Goal: Task Accomplishment & Management: Use online tool/utility

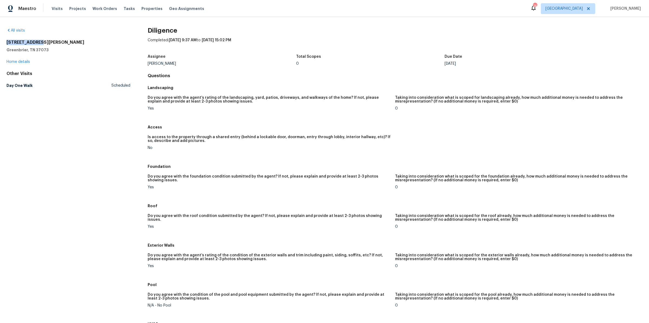
drag, startPoint x: 39, startPoint y: 41, endPoint x: 1, endPoint y: 41, distance: 38.1
click at [1, 42] on div "All visits 3007 Bailey Ct Greenbrier, TN 37073 Home details Other Visits Day On…" at bounding box center [324, 170] width 649 height 306
copy h2 "3007 Bailey Ct"
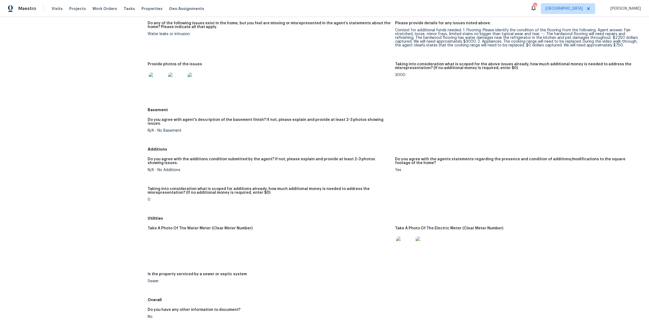
scroll to position [430, 0]
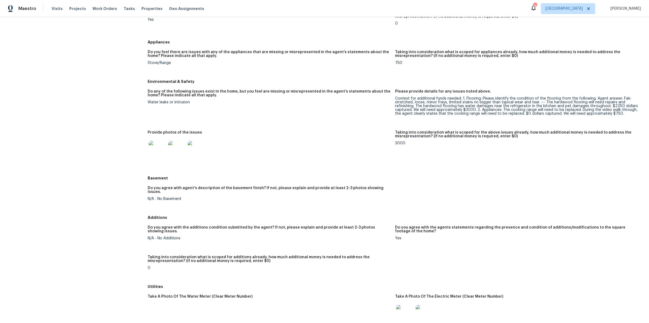
click at [153, 148] on img at bounding box center [157, 149] width 17 height 17
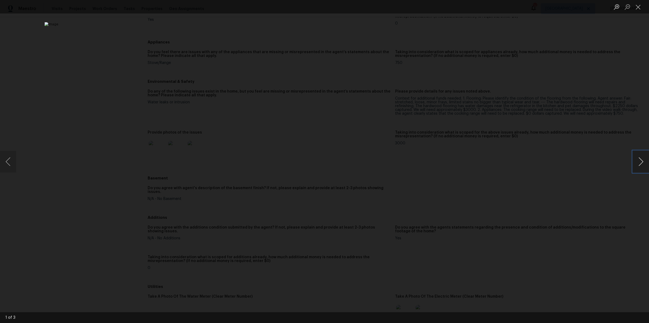
click at [640, 164] on button "Next image" at bounding box center [640, 162] width 16 height 22
click at [551, 152] on div "Lightbox" at bounding box center [324, 161] width 649 height 323
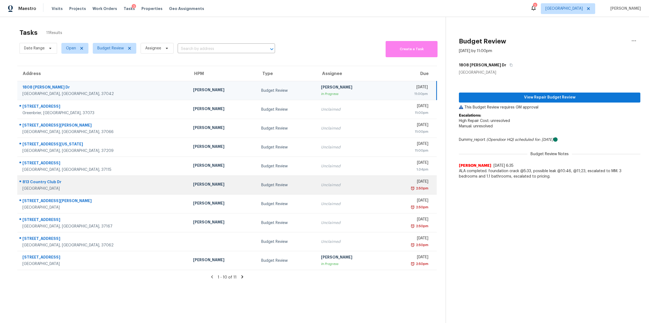
click at [41, 186] on div "813 Country Club Dr" at bounding box center [103, 182] width 162 height 7
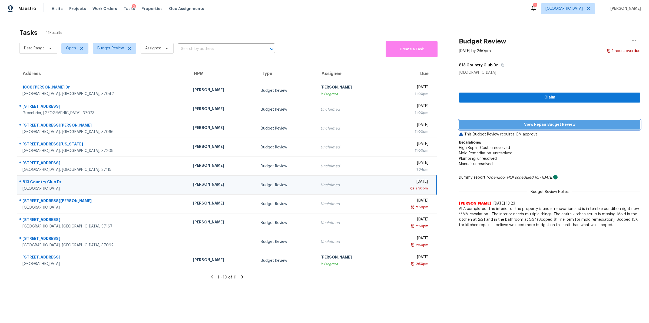
click at [526, 125] on span "View Repair Budget Review" at bounding box center [549, 125] width 173 height 7
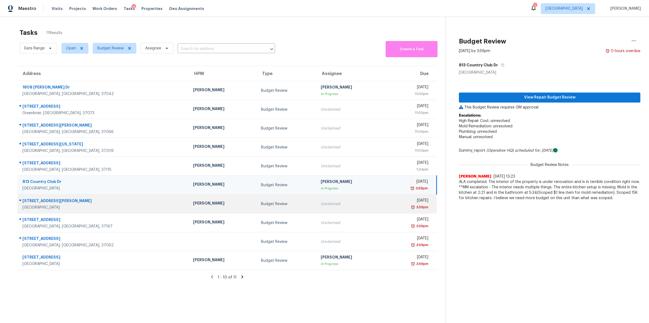
click at [56, 205] on div "Spring Hill, TN, 37174" at bounding box center [103, 207] width 162 height 5
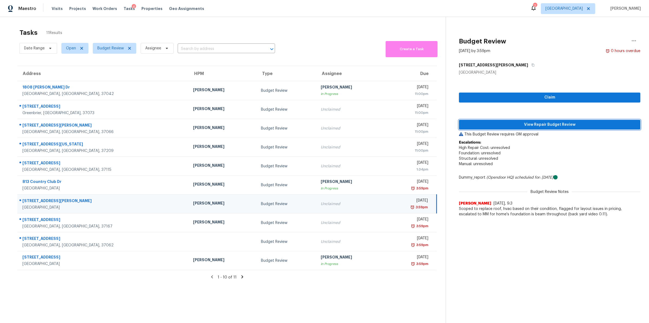
click at [578, 126] on span "View Repair Budget Review" at bounding box center [549, 125] width 173 height 7
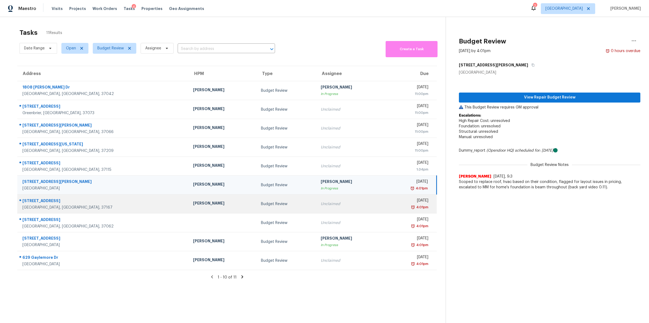
click at [43, 201] on div "113 Long Rifle Rd" at bounding box center [103, 201] width 162 height 7
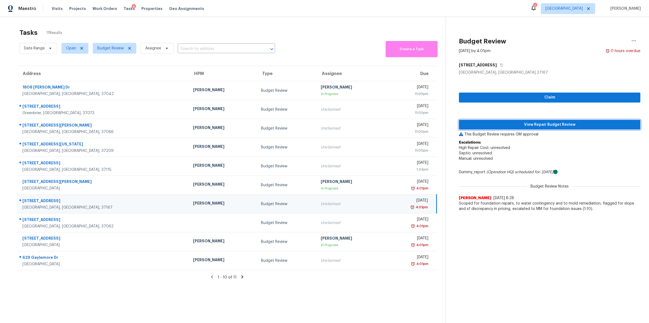
click at [543, 125] on span "View Repair Budget Review" at bounding box center [549, 125] width 173 height 7
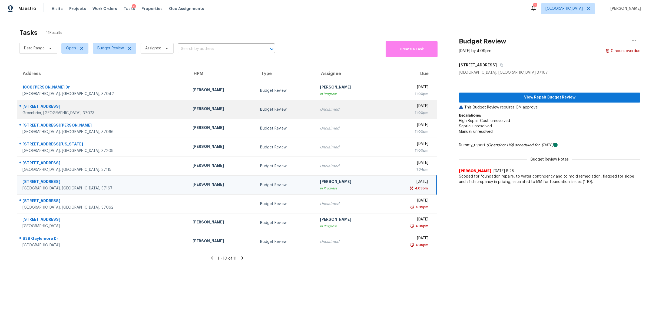
click at [36, 115] on div "Greenbrier, TN, 37073" at bounding box center [102, 113] width 161 height 5
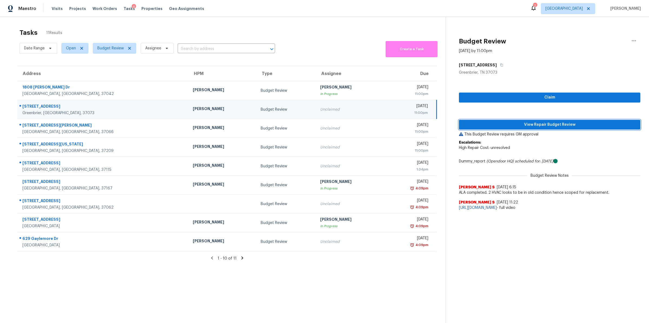
click at [539, 123] on span "View Repair Budget Review" at bounding box center [549, 125] width 173 height 7
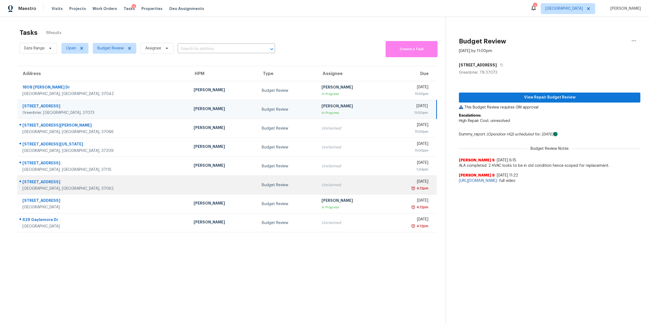
click at [38, 187] on div "Fairview, TN, 37062" at bounding box center [103, 188] width 162 height 5
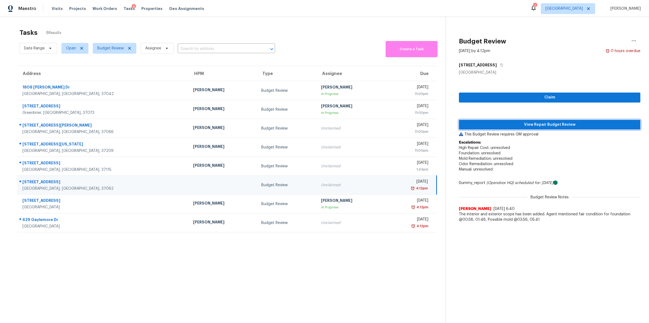
click at [547, 127] on span "View Repair Budget Review" at bounding box center [549, 125] width 173 height 7
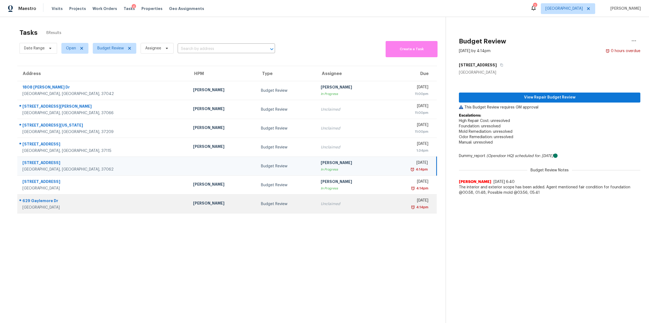
click at [40, 202] on div "629 Gaylemore Dr" at bounding box center [103, 201] width 162 height 7
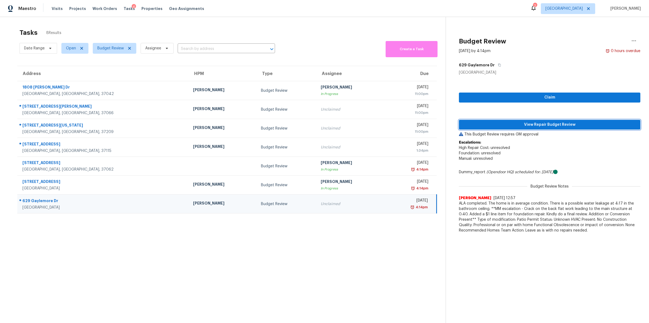
click at [555, 125] on span "View Repair Budget Review" at bounding box center [549, 125] width 173 height 7
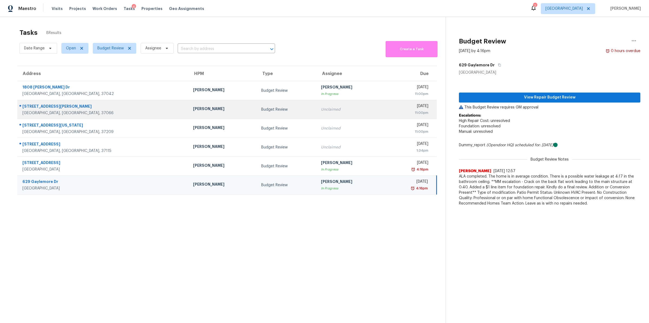
click at [49, 109] on div "1009 Lewis Jones Blvd" at bounding box center [103, 107] width 162 height 7
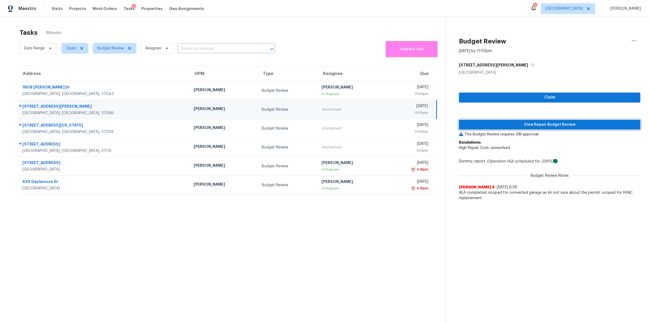
click at [539, 128] on span "View Repair Budget Review" at bounding box center [549, 125] width 173 height 7
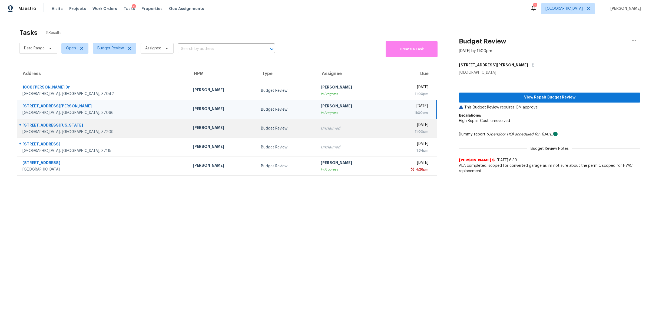
click at [36, 125] on div "4701 Michigan Ave" at bounding box center [103, 126] width 162 height 7
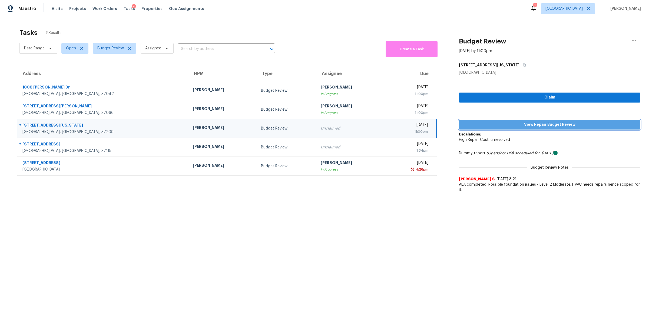
click at [550, 121] on button "View Repair Budget Review" at bounding box center [549, 125] width 181 height 10
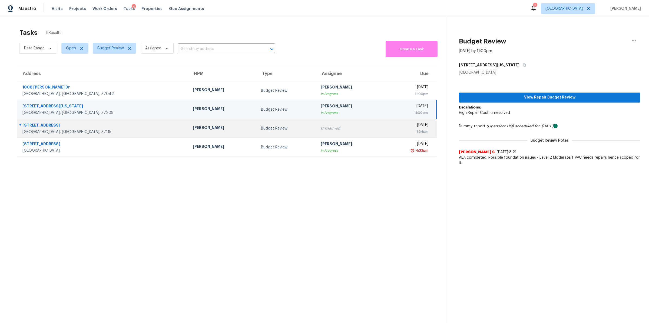
click at [44, 131] on div "[GEOGRAPHIC_DATA], [GEOGRAPHIC_DATA], 37115" at bounding box center [103, 131] width 162 height 5
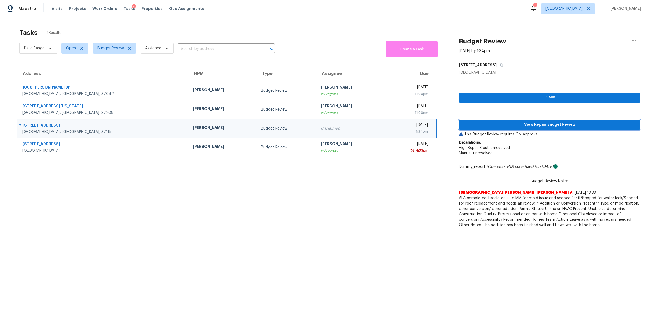
click at [537, 121] on button "View Repair Budget Review" at bounding box center [549, 125] width 181 height 10
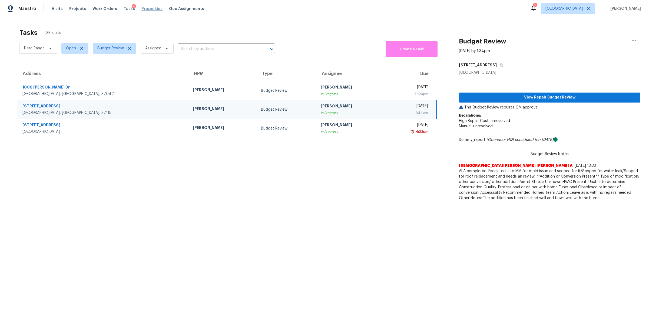
click at [141, 9] on span "Properties" at bounding box center [151, 8] width 21 height 5
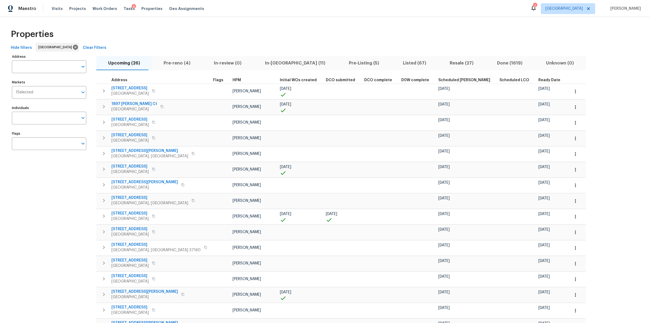
click at [340, 65] on span "Pre-Listing (5)" at bounding box center [363, 63] width 47 height 8
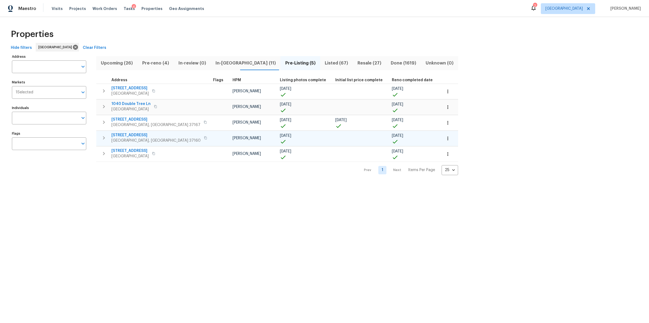
click at [128, 136] on span "106 Cottonwood Dr" at bounding box center [155, 135] width 89 height 5
click at [134, 135] on span "106 Cottonwood Dr" at bounding box center [155, 135] width 89 height 5
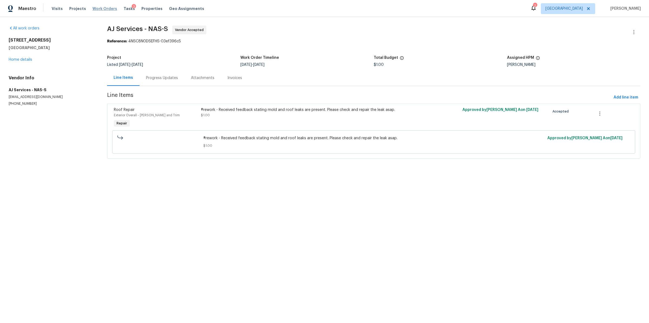
click at [94, 6] on span "Work Orders" at bounding box center [104, 8] width 25 height 5
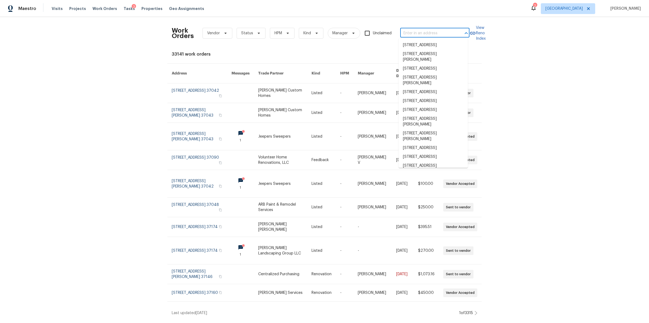
click at [446, 35] on input "text" at bounding box center [427, 33] width 54 height 8
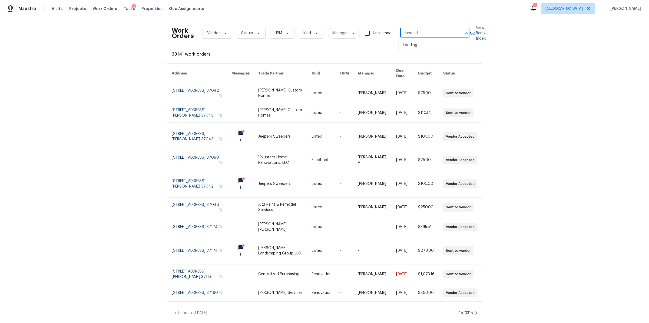
type input "crestside"
click at [420, 50] on li "[STREET_ADDRESS]" at bounding box center [432, 45] width 69 height 9
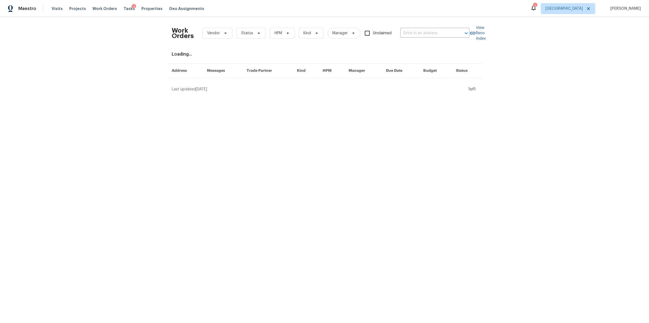
type input "[STREET_ADDRESS]"
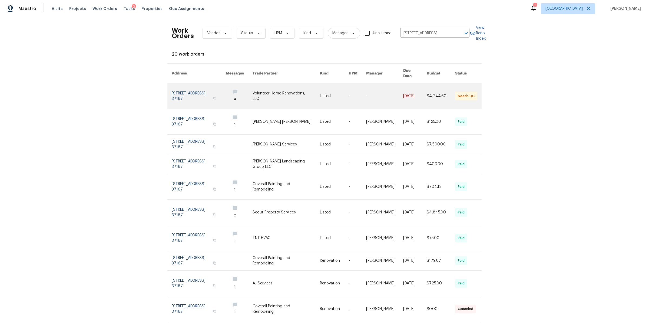
click at [178, 88] on link at bounding box center [199, 96] width 54 height 25
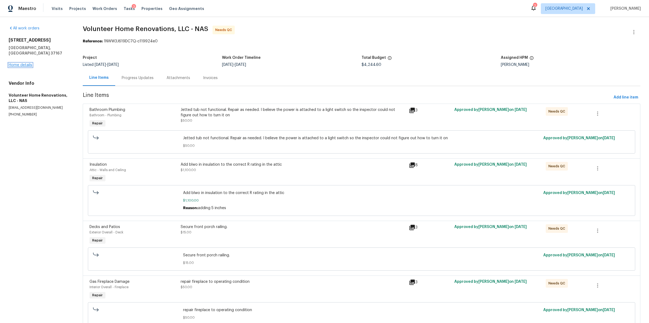
click at [23, 63] on link "Home details" at bounding box center [21, 65] width 24 height 4
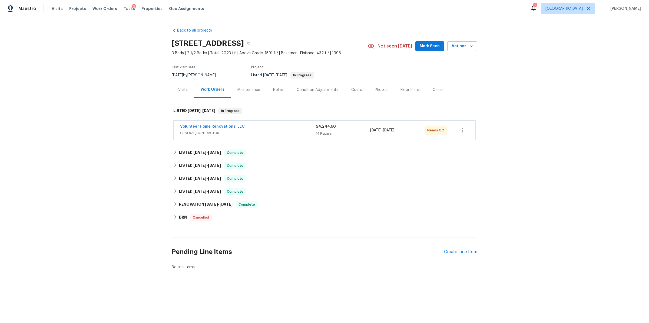
click at [178, 90] on div "Visits" at bounding box center [182, 89] width 9 height 5
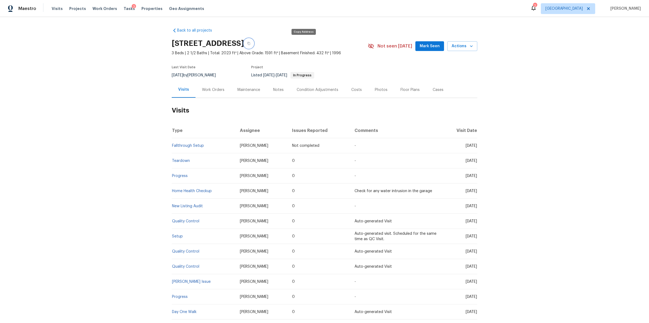
click at [250, 44] on icon "button" at bounding box center [248, 43] width 3 height 3
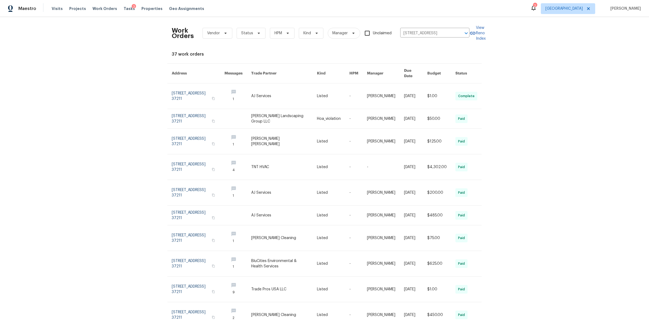
click at [53, 13] on div "Visits Projects Work Orders Tasks 3 Properties Geo Assignments" at bounding box center [131, 8] width 159 height 11
click at [54, 11] on span "Visits" at bounding box center [57, 8] width 11 height 5
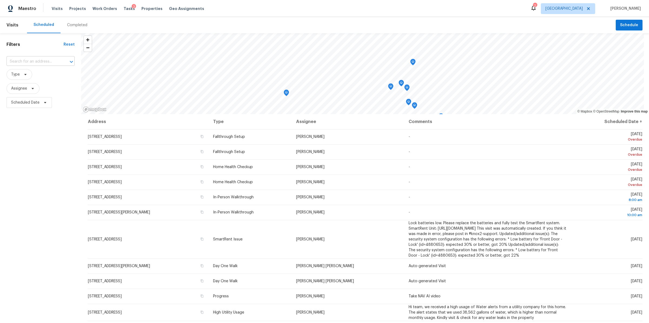
click at [40, 64] on input "text" at bounding box center [32, 62] width 53 height 8
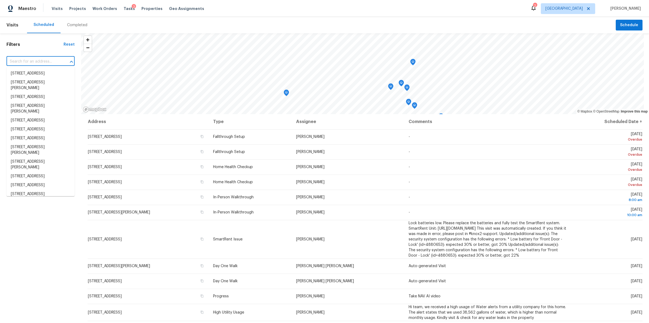
paste input "107 Crestside Ct, Smyrna, TN 37167"
type input "107 Crestside Ct, Smyrna, TN 37167"
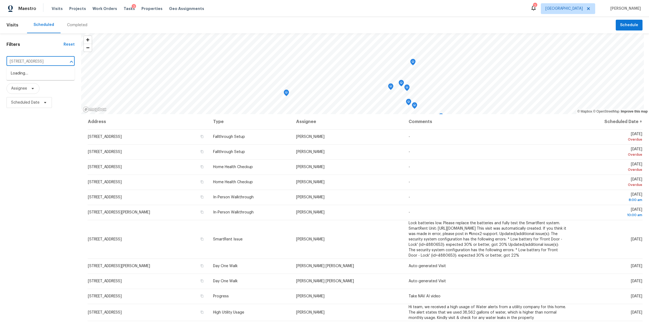
scroll to position [0, 12]
click at [26, 75] on li "107 Crestside Ct, Smyrna, TN 37167" at bounding box center [40, 73] width 68 height 9
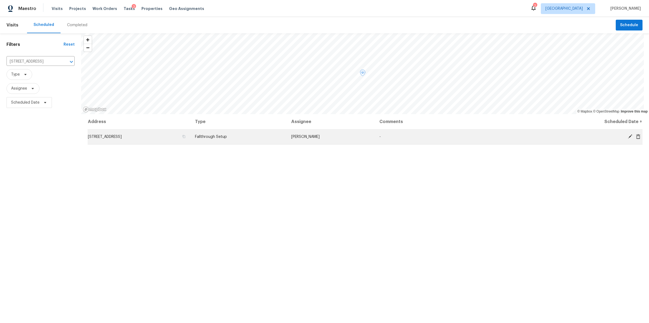
click at [627, 137] on icon at bounding box center [629, 136] width 5 height 5
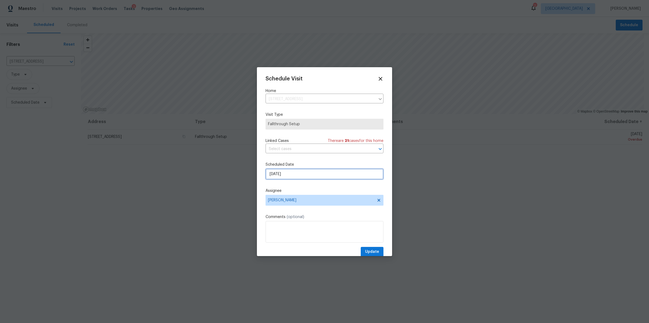
click at [297, 176] on input "8/25/2025" at bounding box center [324, 174] width 118 height 11
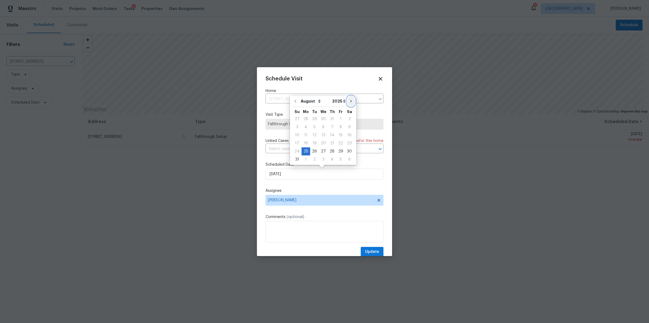
click at [349, 100] on icon "Go to next month" at bounding box center [351, 101] width 4 height 4
type input "9/25/2025"
select select "8"
click at [322, 134] on div "10" at bounding box center [323, 136] width 9 height 8
type input "9/10/2025"
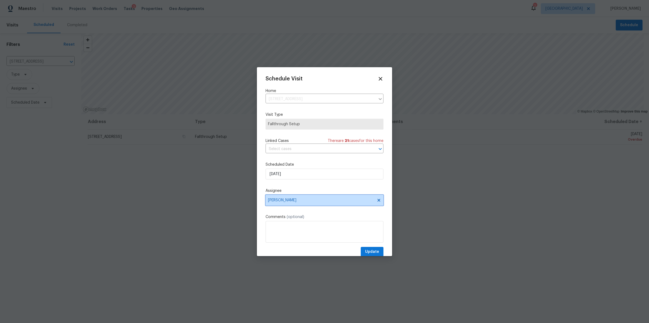
click at [301, 202] on span "[PERSON_NAME]" at bounding box center [321, 200] width 106 height 4
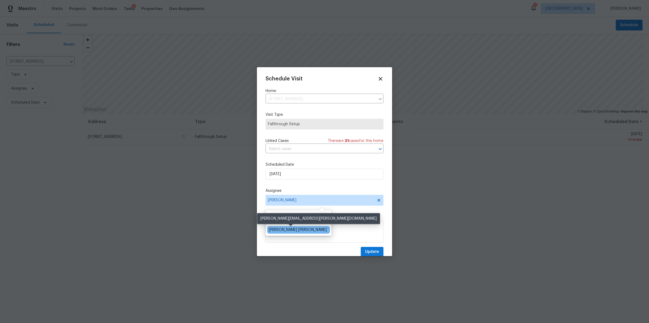
type input "marc"
click at [277, 232] on div "Marcos Ricardo Resendiz" at bounding box center [298, 230] width 58 height 5
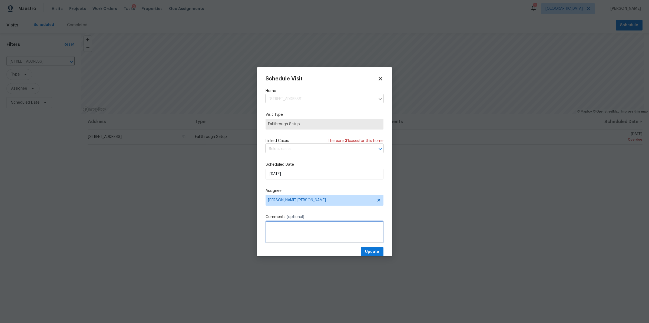
click at [330, 235] on textarea at bounding box center [324, 232] width 118 height 22
type textarea "FT work orders have been completed and are ready for QC"
click at [368, 255] on span "Update" at bounding box center [372, 252] width 14 height 7
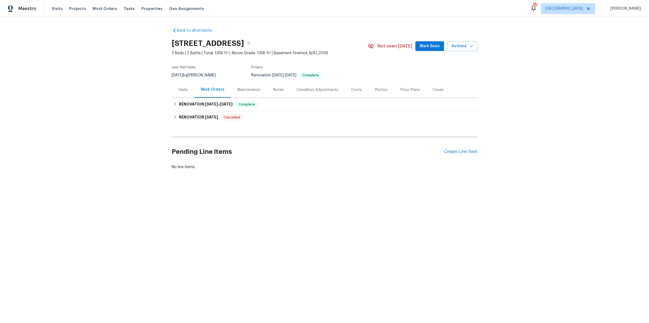
click at [277, 91] on div "Notes" at bounding box center [278, 89] width 11 height 5
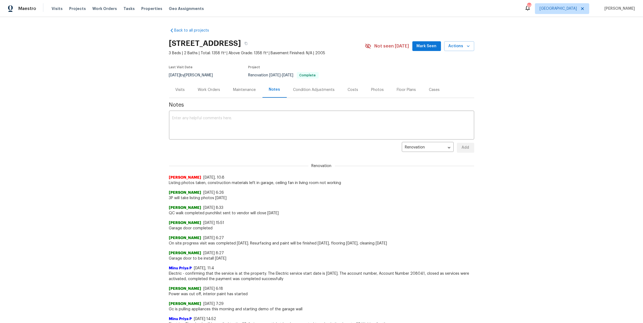
click at [352, 91] on div "Costs" at bounding box center [353, 89] width 11 height 5
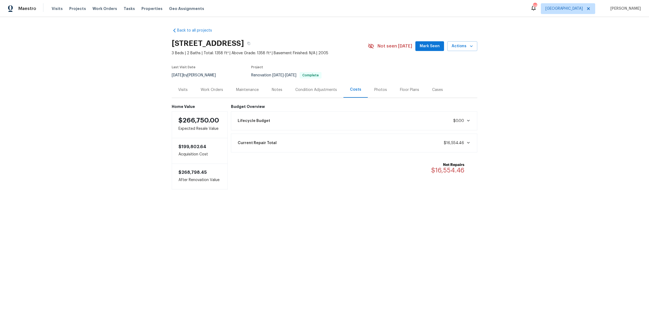
click at [303, 87] on div "Condition Adjustments" at bounding box center [316, 89] width 42 height 5
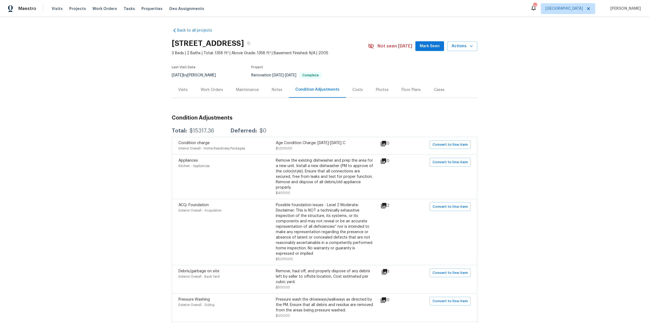
click at [355, 87] on div "Costs" at bounding box center [357, 89] width 11 height 5
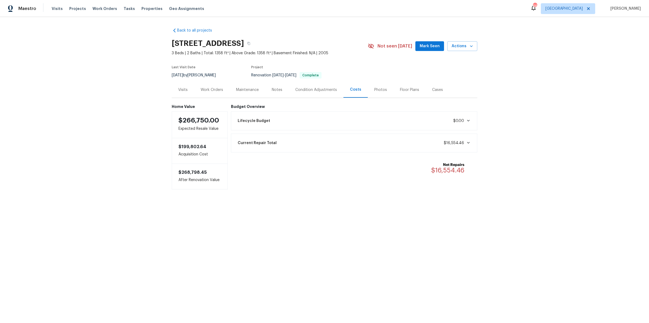
click at [216, 88] on div "Work Orders" at bounding box center [212, 89] width 22 height 5
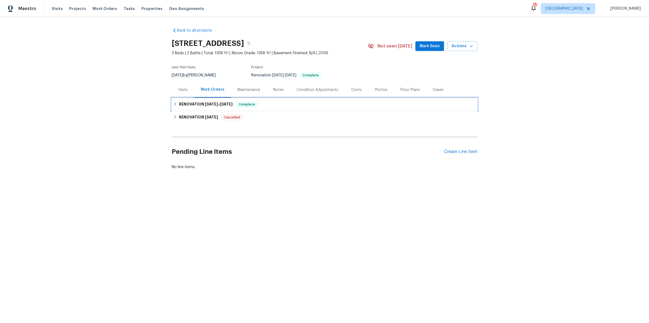
click at [266, 106] on div "RENOVATION 8/19/25 - 9/2/25 Complete" at bounding box center [324, 104] width 302 height 6
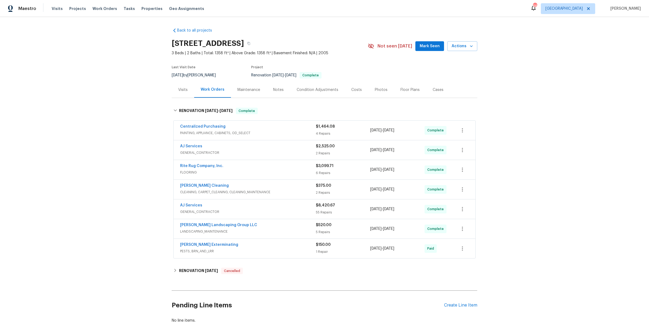
click at [376, 92] on div "Photos" at bounding box center [381, 89] width 13 height 5
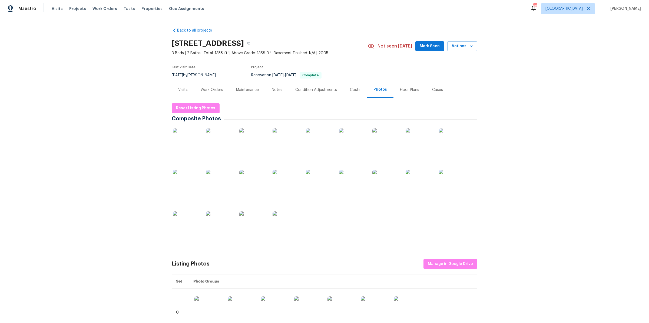
click at [173, 141] on img at bounding box center [186, 141] width 27 height 27
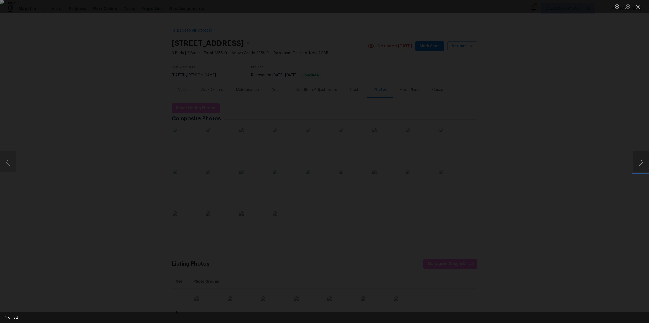
click at [639, 161] on button "Next image" at bounding box center [640, 162] width 16 height 22
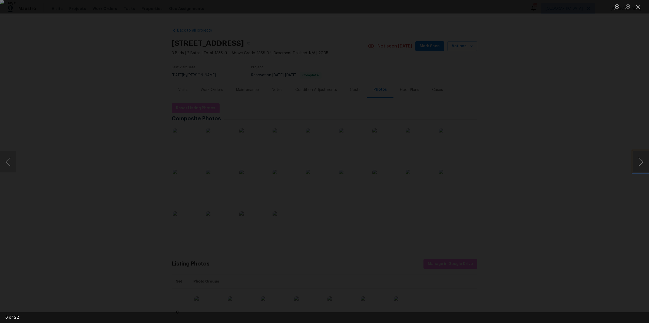
click at [639, 161] on button "Next image" at bounding box center [640, 162] width 16 height 22
click at [530, 112] on div "Lightbox" at bounding box center [324, 161] width 649 height 323
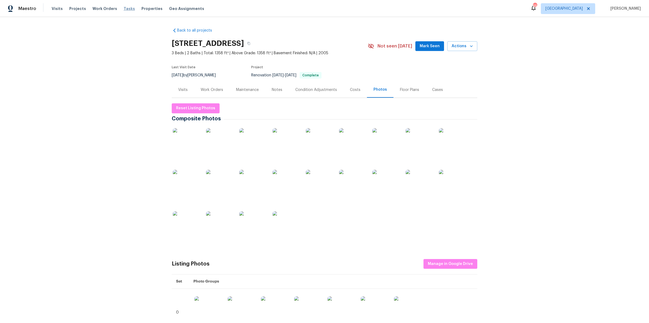
click at [123, 8] on span "Tasks" at bounding box center [128, 9] width 11 height 4
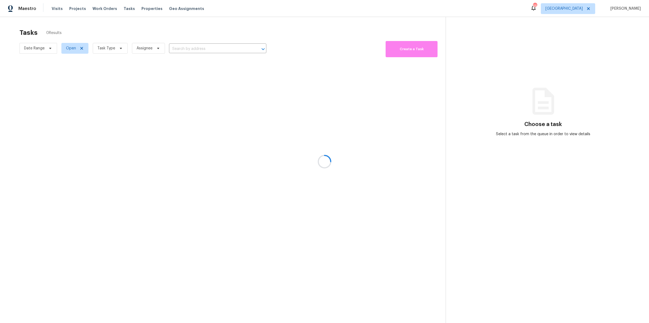
click at [110, 51] on div at bounding box center [324, 161] width 649 height 323
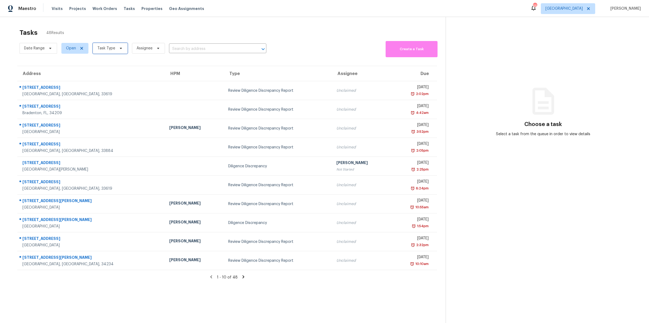
click at [116, 49] on span "Task Type" at bounding box center [110, 48] width 35 height 11
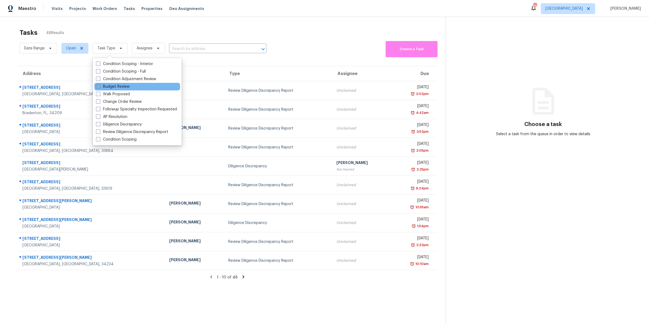
click at [122, 86] on label "Budget Review" at bounding box center [113, 86] width 34 height 5
click at [99, 86] on input "Budget Review" at bounding box center [98, 86] width 4 height 4
checkbox input "true"
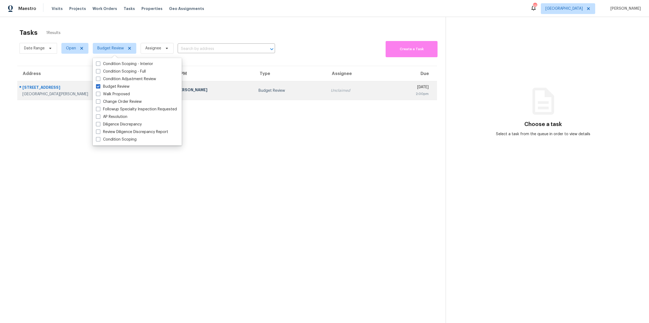
click at [37, 90] on div "4256 Rudder Way" at bounding box center [94, 88] width 145 height 7
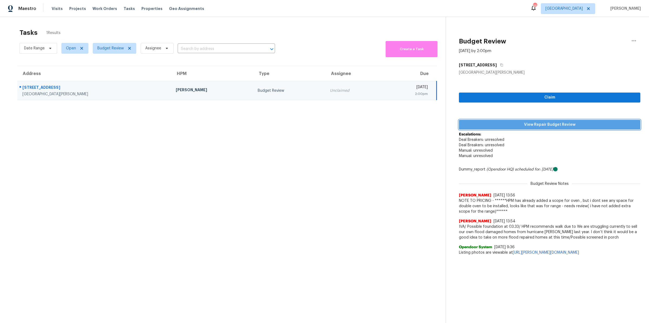
click at [527, 125] on span "View Repair Budget Review" at bounding box center [549, 125] width 173 height 7
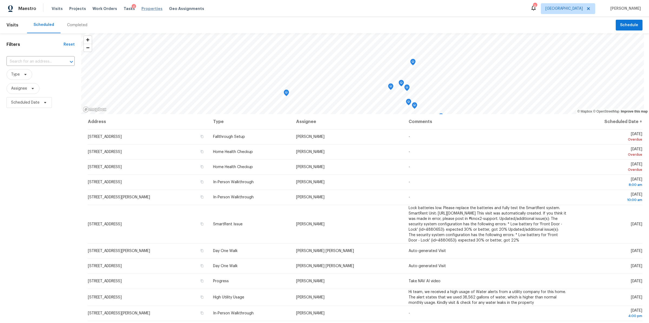
click at [145, 10] on span "Properties" at bounding box center [151, 8] width 21 height 5
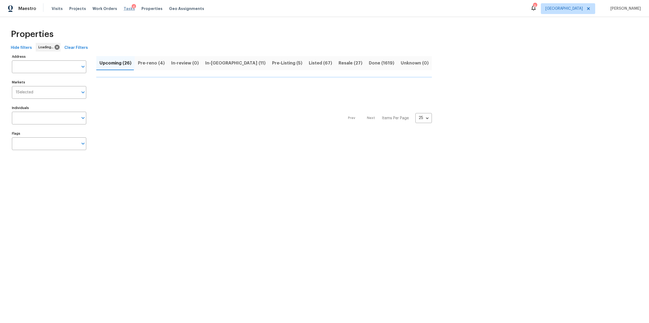
click at [124, 10] on span "Tasks" at bounding box center [128, 9] width 11 height 4
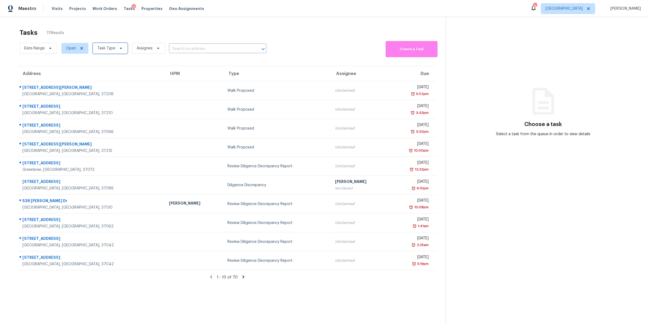
click at [114, 48] on span "Task Type" at bounding box center [106, 48] width 18 height 5
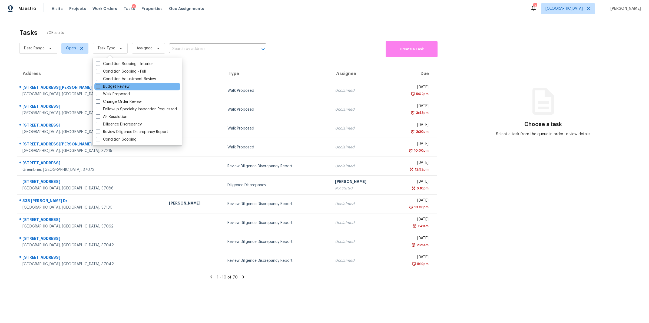
click at [121, 87] on label "Budget Review" at bounding box center [113, 86] width 34 height 5
click at [99, 87] on input "Budget Review" at bounding box center [98, 86] width 4 height 4
checkbox input "true"
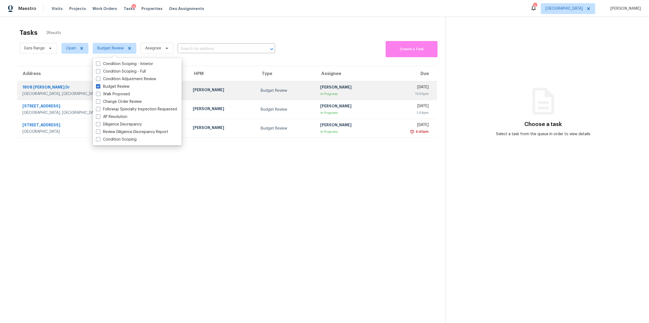
click at [43, 95] on div "[GEOGRAPHIC_DATA], [GEOGRAPHIC_DATA], 37042" at bounding box center [103, 93] width 162 height 5
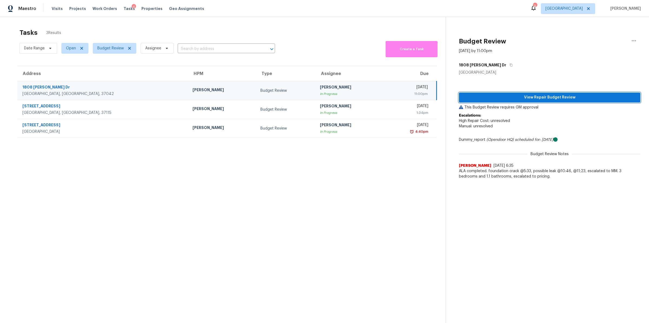
click at [545, 97] on span "View Repair Budget Review" at bounding box center [549, 97] width 173 height 7
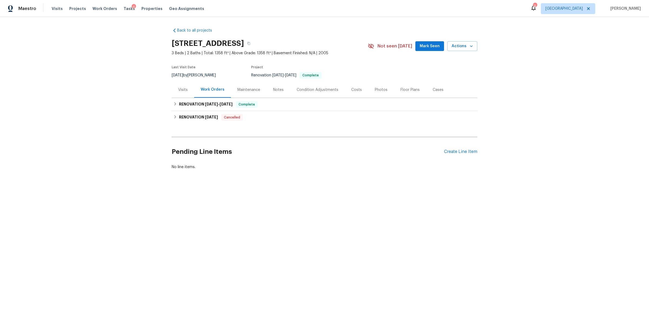
click at [350, 93] on div "Costs" at bounding box center [357, 90] width 24 height 16
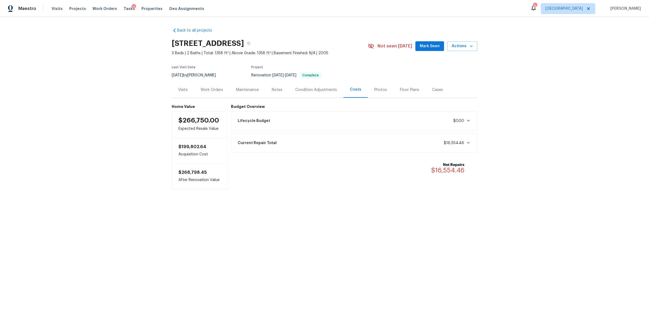
click at [316, 80] on div "Last Visit Date [DATE] by [PERSON_NAME] Project Renovation [DATE] - [DATE] Comp…" at bounding box center [263, 71] width 183 height 19
click at [310, 85] on div "Condition Adjustments" at bounding box center [316, 90] width 55 height 16
